Goal: Download file/media

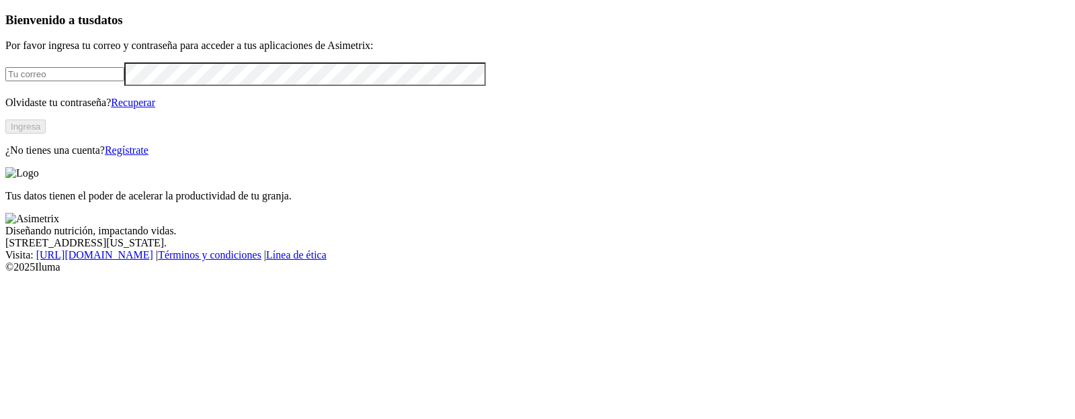
click at [124, 81] on input "email" at bounding box center [64, 74] width 119 height 14
type input "[PERSON_NAME][EMAIL_ADDRESS][PERSON_NAME][DOMAIN_NAME]"
click input "submit" at bounding box center [0, 0] width 0 height 0
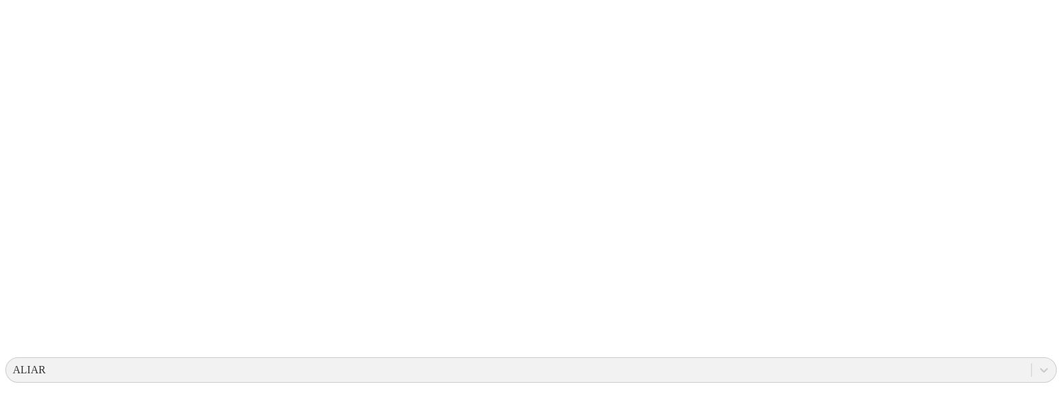
scroll to position [222, 0]
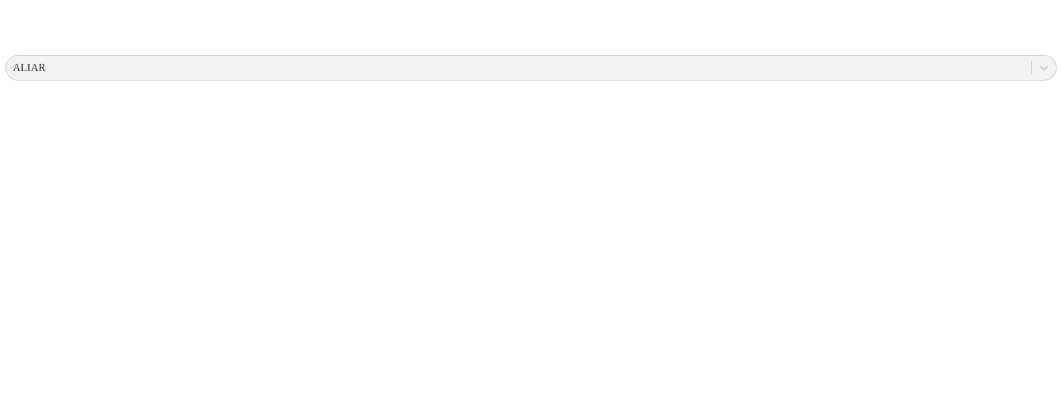
scroll to position [636, 0]
